Goal: Information Seeking & Learning: Learn about a topic

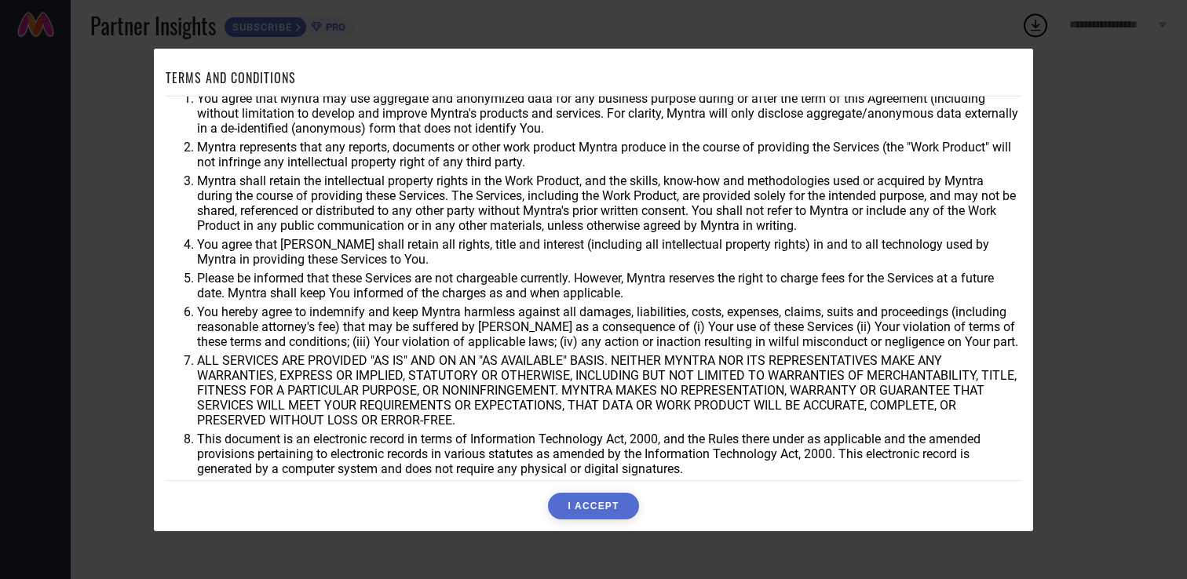
scroll to position [27, 0]
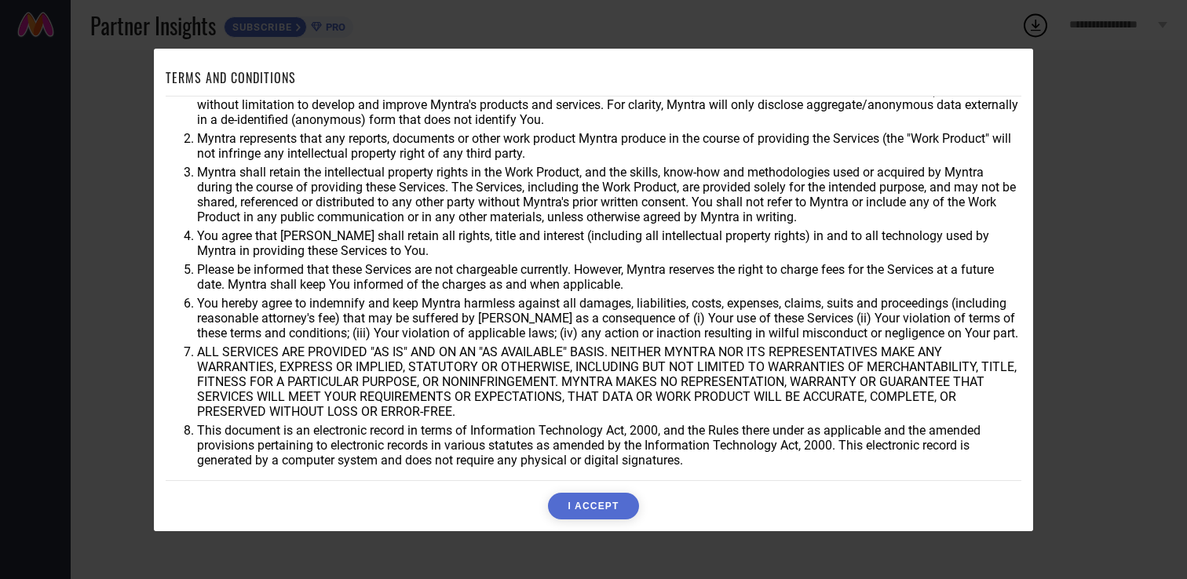
click at [616, 502] on button "I ACCEPT" at bounding box center [593, 506] width 90 height 27
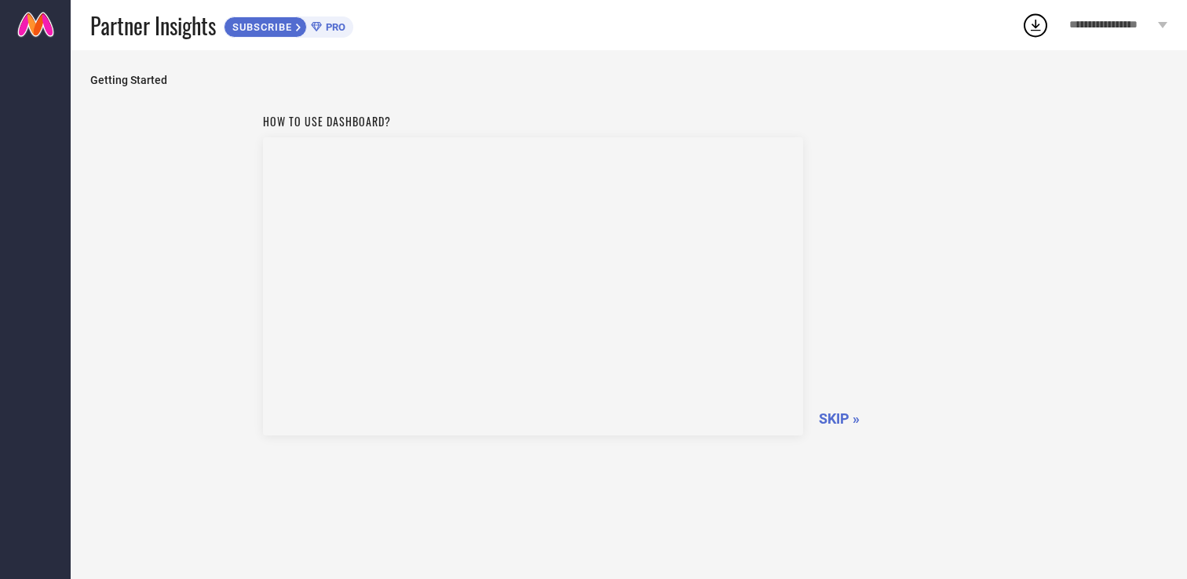
click at [843, 412] on span "SKIP »" at bounding box center [839, 419] width 41 height 16
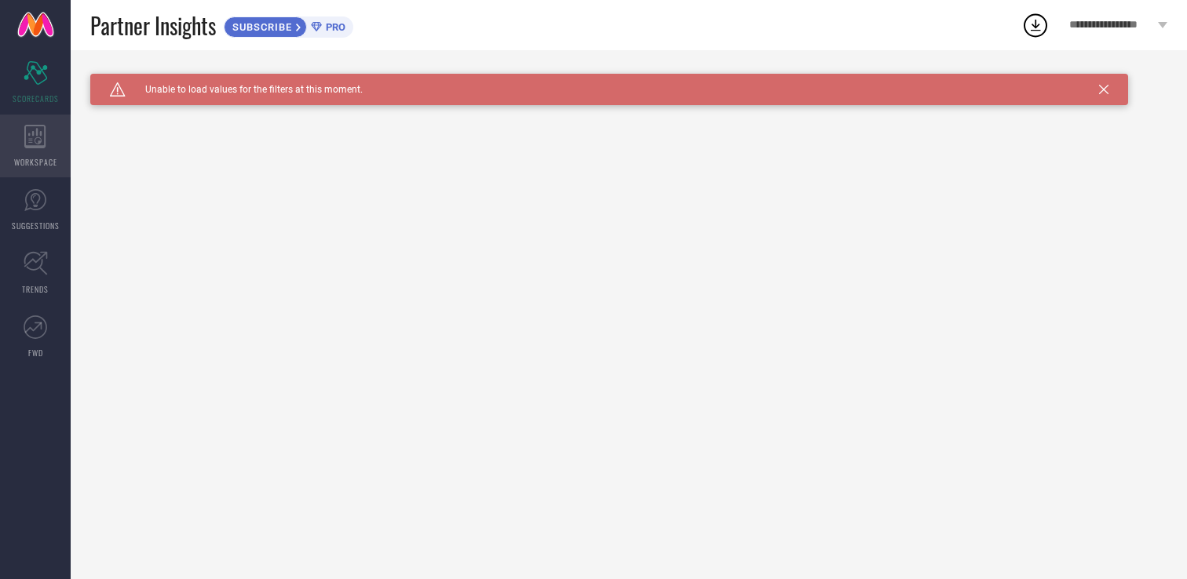
click at [46, 147] on icon at bounding box center [35, 137] width 22 height 24
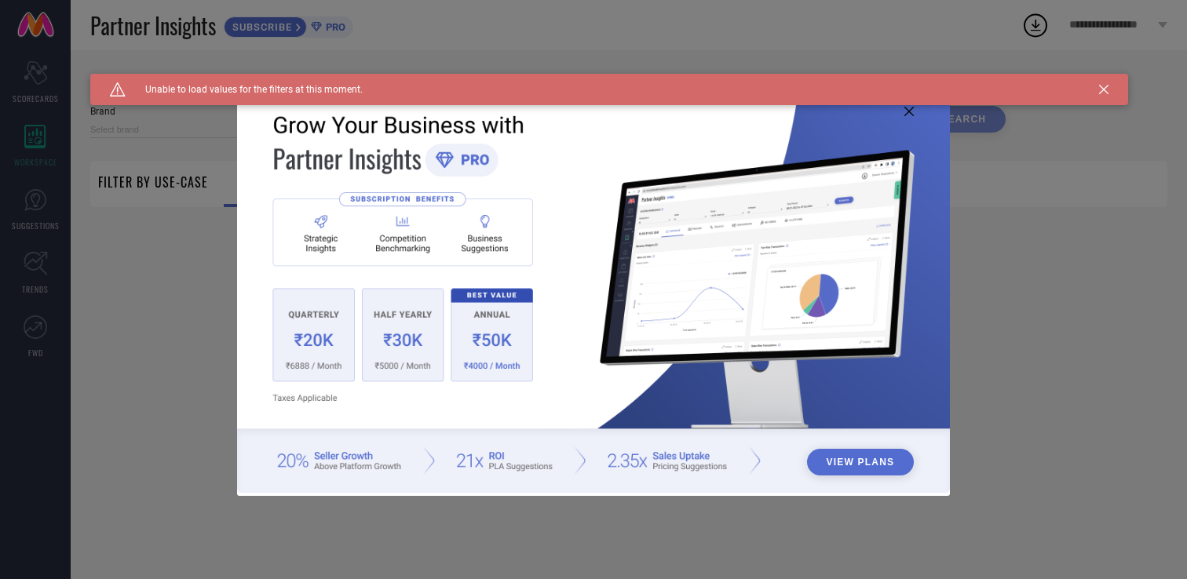
type input "1 STOP FASHION"
type input "All"
click at [51, 250] on div "View Plans" at bounding box center [593, 289] width 1187 height 579
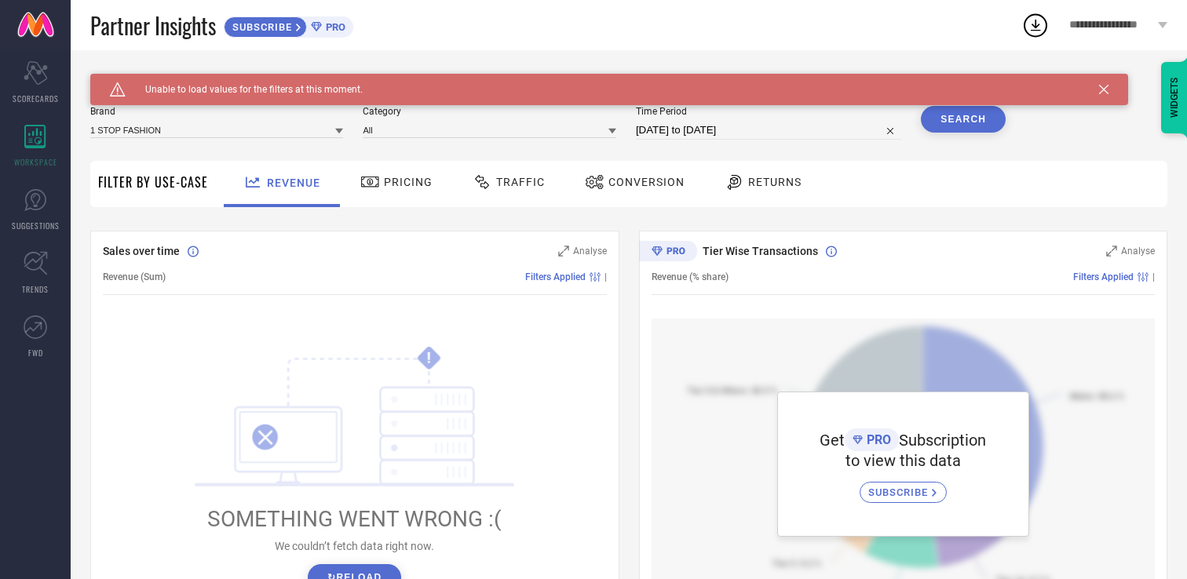
click at [400, 194] on div "Pricing" at bounding box center [396, 182] width 80 height 27
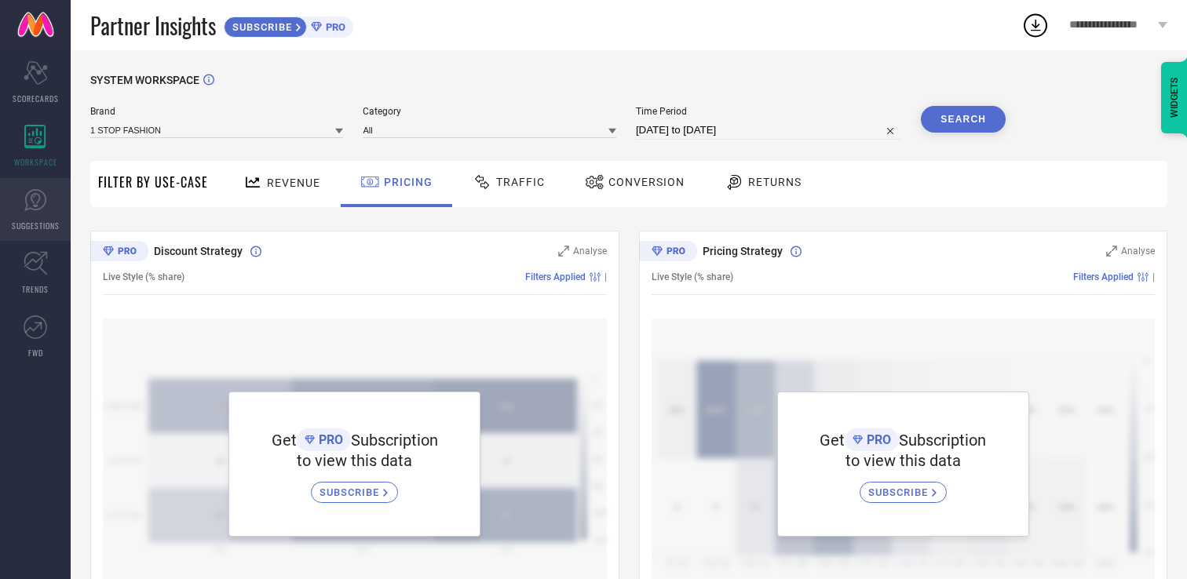
click at [38, 218] on link "SUGGESTIONS" at bounding box center [35, 209] width 71 height 63
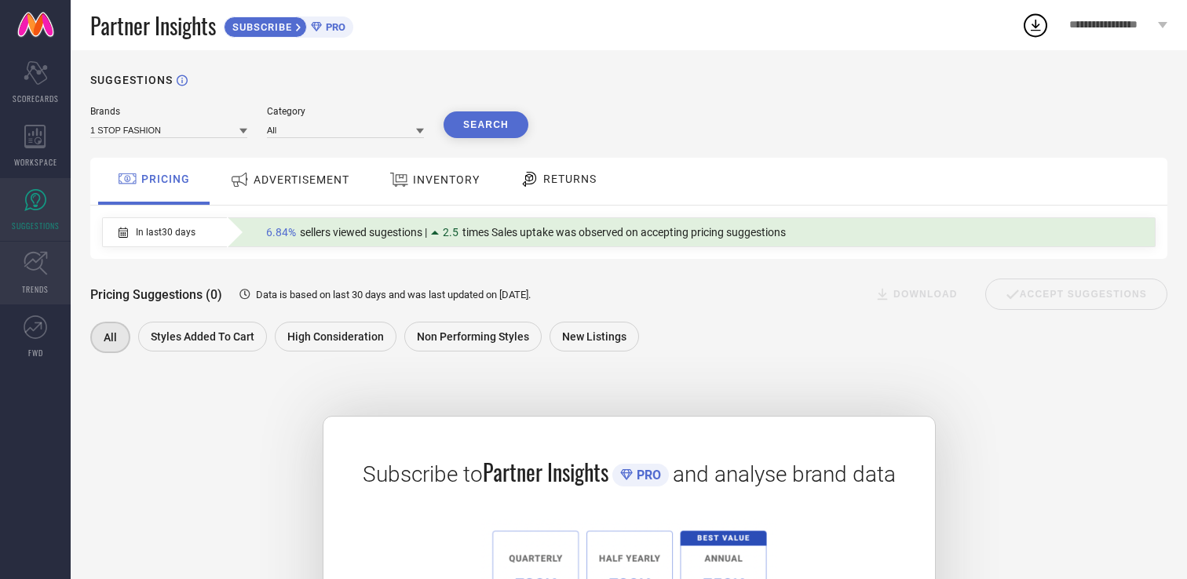
click at [28, 278] on link "TRENDS" at bounding box center [35, 273] width 71 height 63
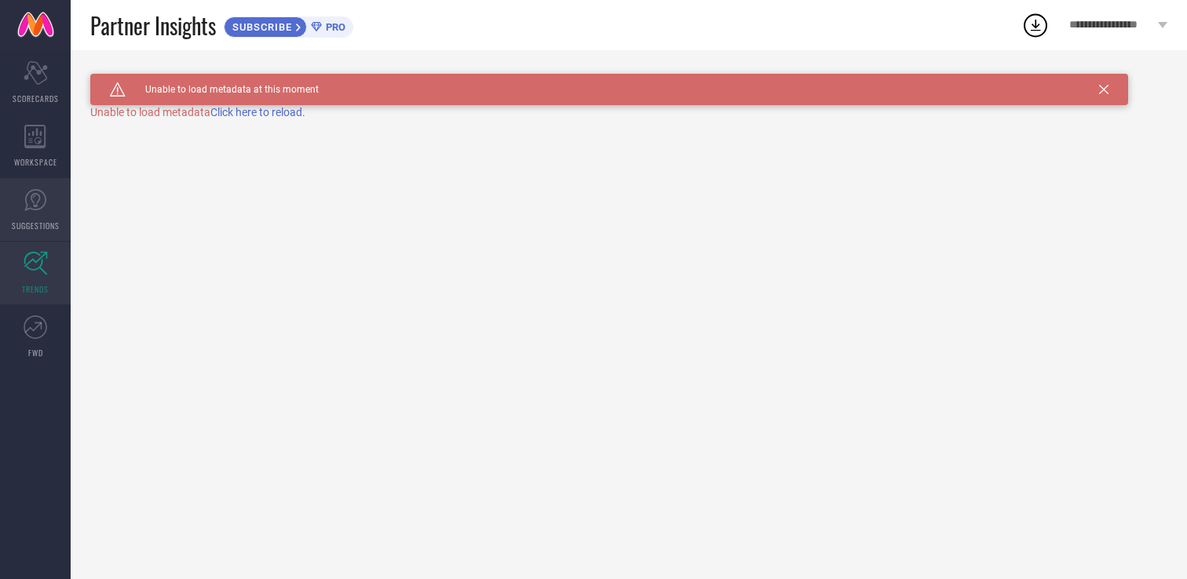
click at [43, 220] on span "SUGGESTIONS" at bounding box center [36, 226] width 48 height 12
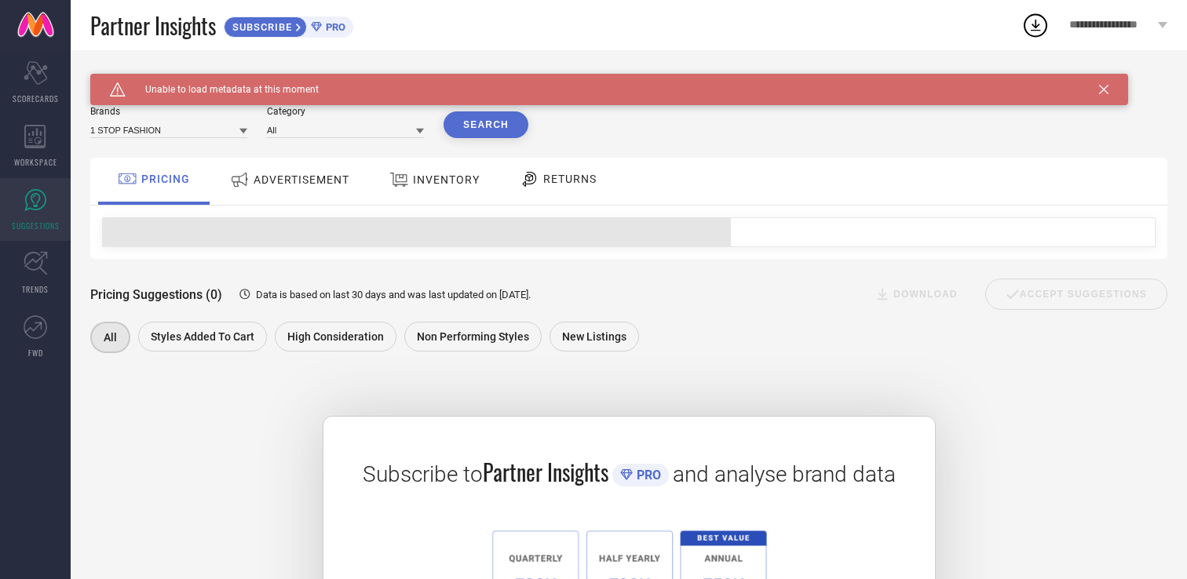
click at [320, 196] on div "ADVERTISEMENT" at bounding box center [289, 181] width 159 height 47
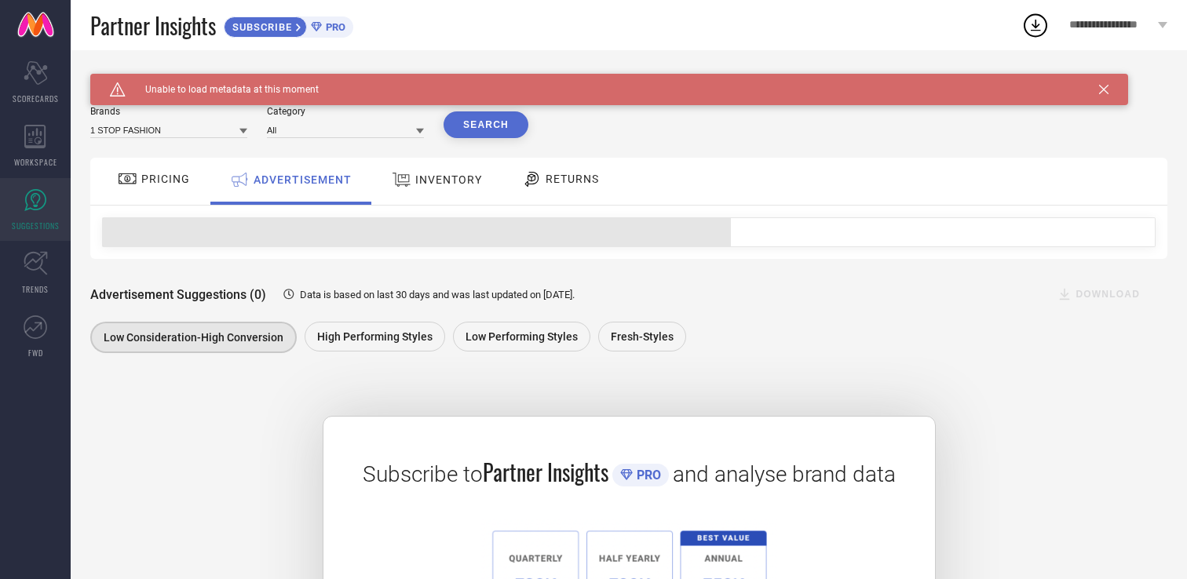
click at [166, 190] on div "PRICING" at bounding box center [154, 179] width 80 height 27
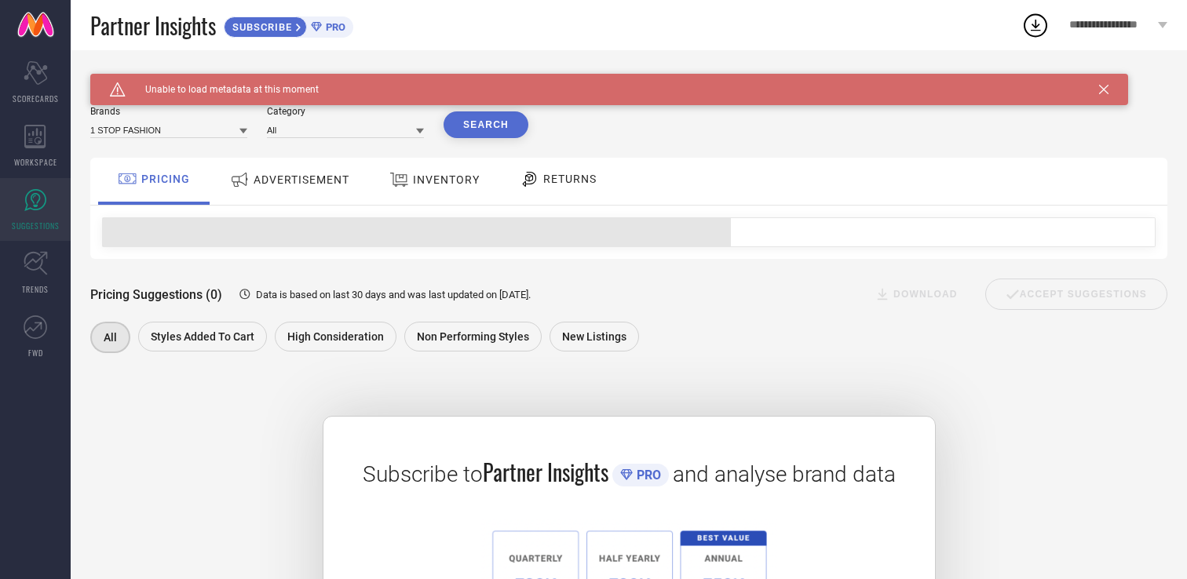
click at [405, 194] on div "INVENTORY" at bounding box center [435, 180] width 98 height 28
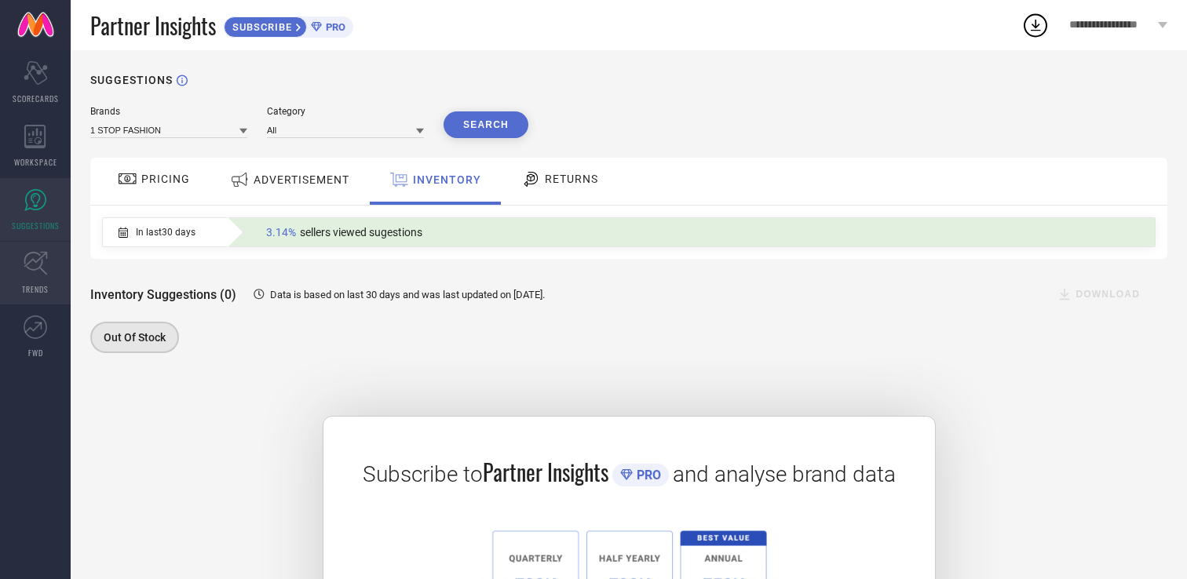
click at [45, 263] on icon at bounding box center [36, 263] width 24 height 24
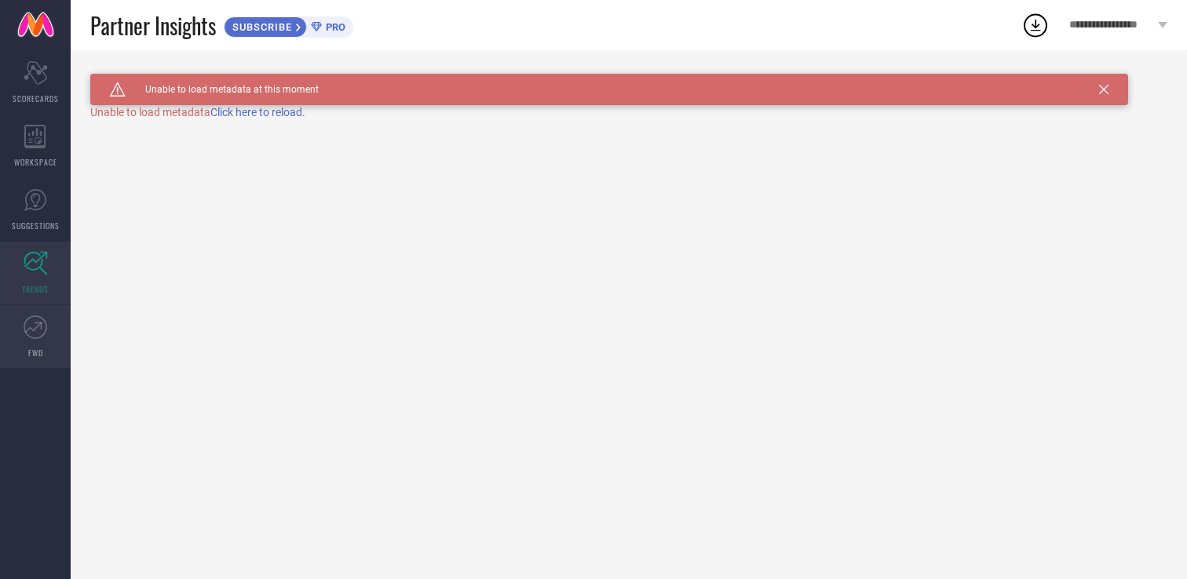
click at [30, 329] on icon at bounding box center [36, 328] width 24 height 24
